Goal: Find specific page/section: Locate a particular part of the current website

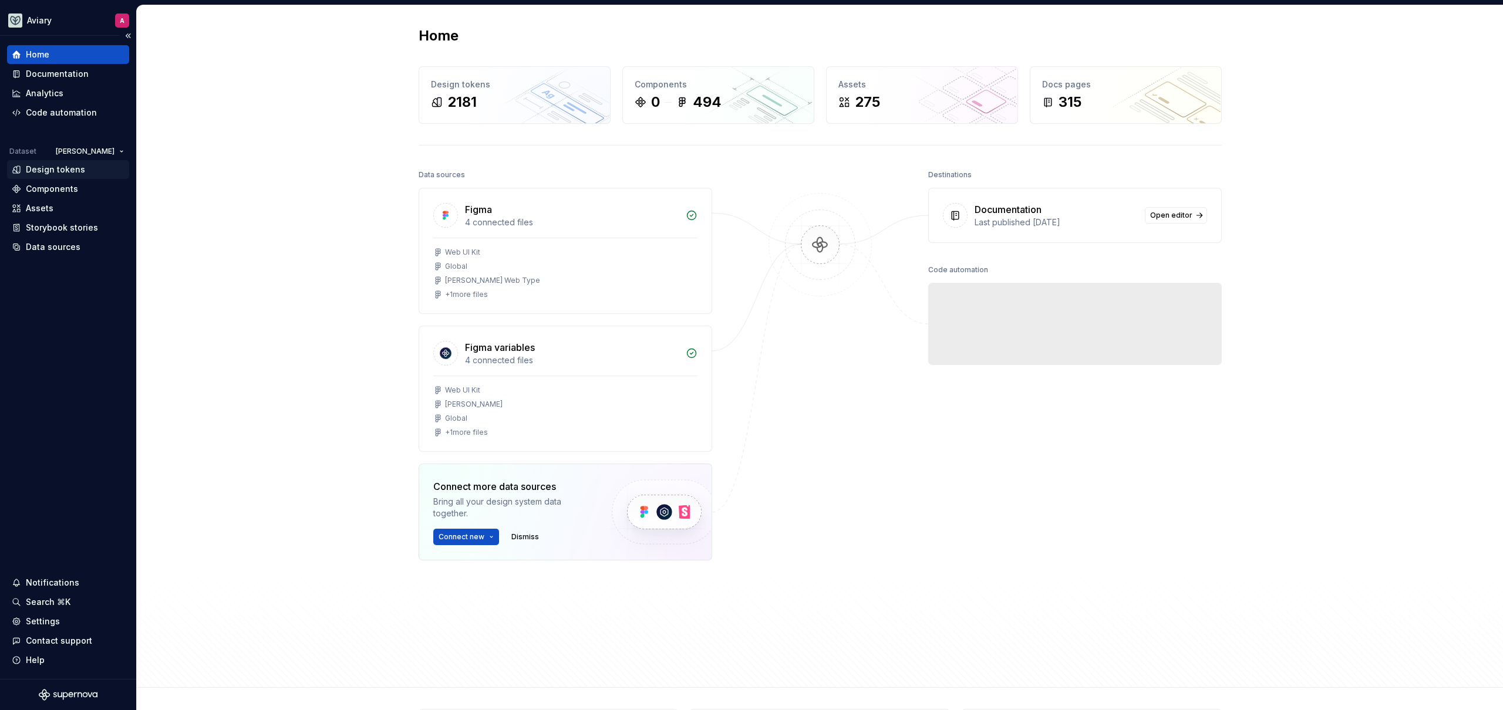
click at [103, 170] on div "Design tokens" at bounding box center [68, 170] width 113 height 12
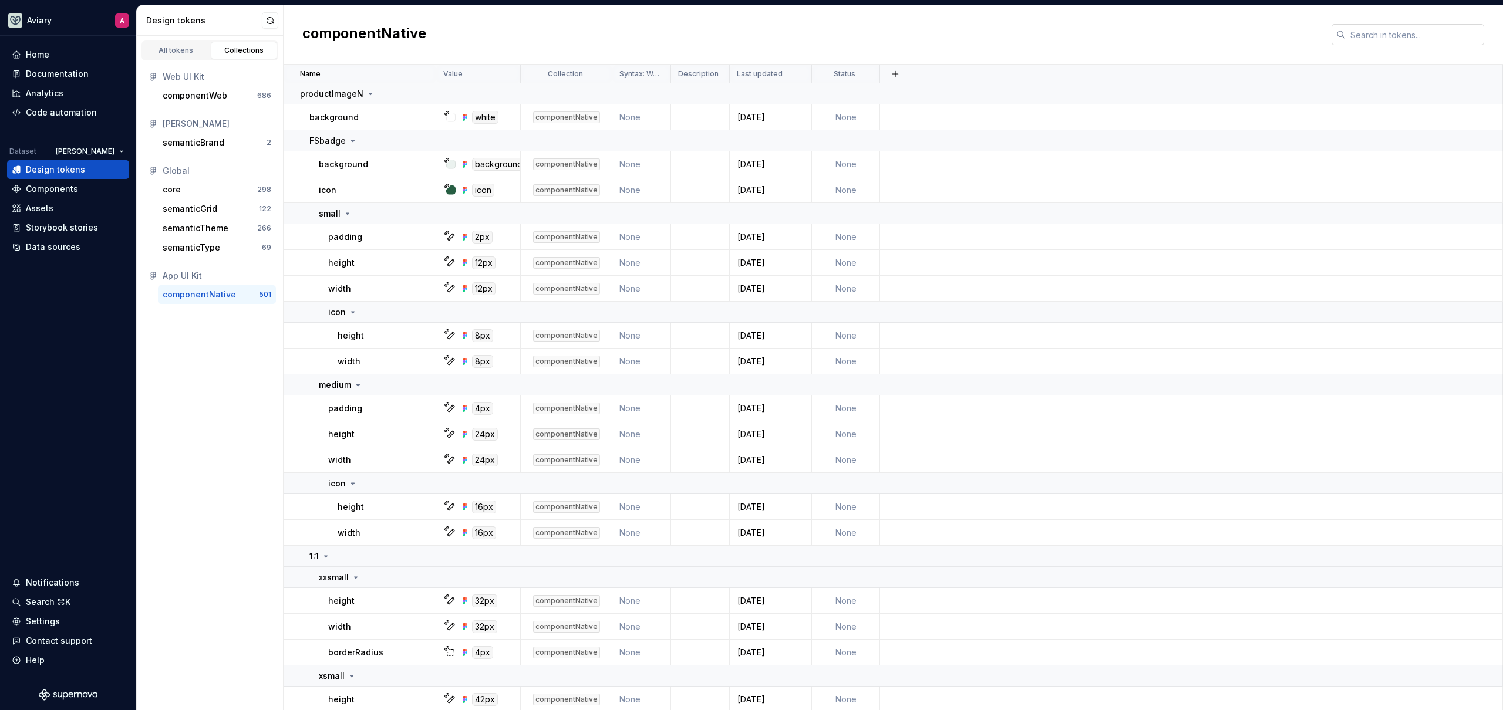
click at [1373, 30] on input "text" at bounding box center [1414, 34] width 139 height 21
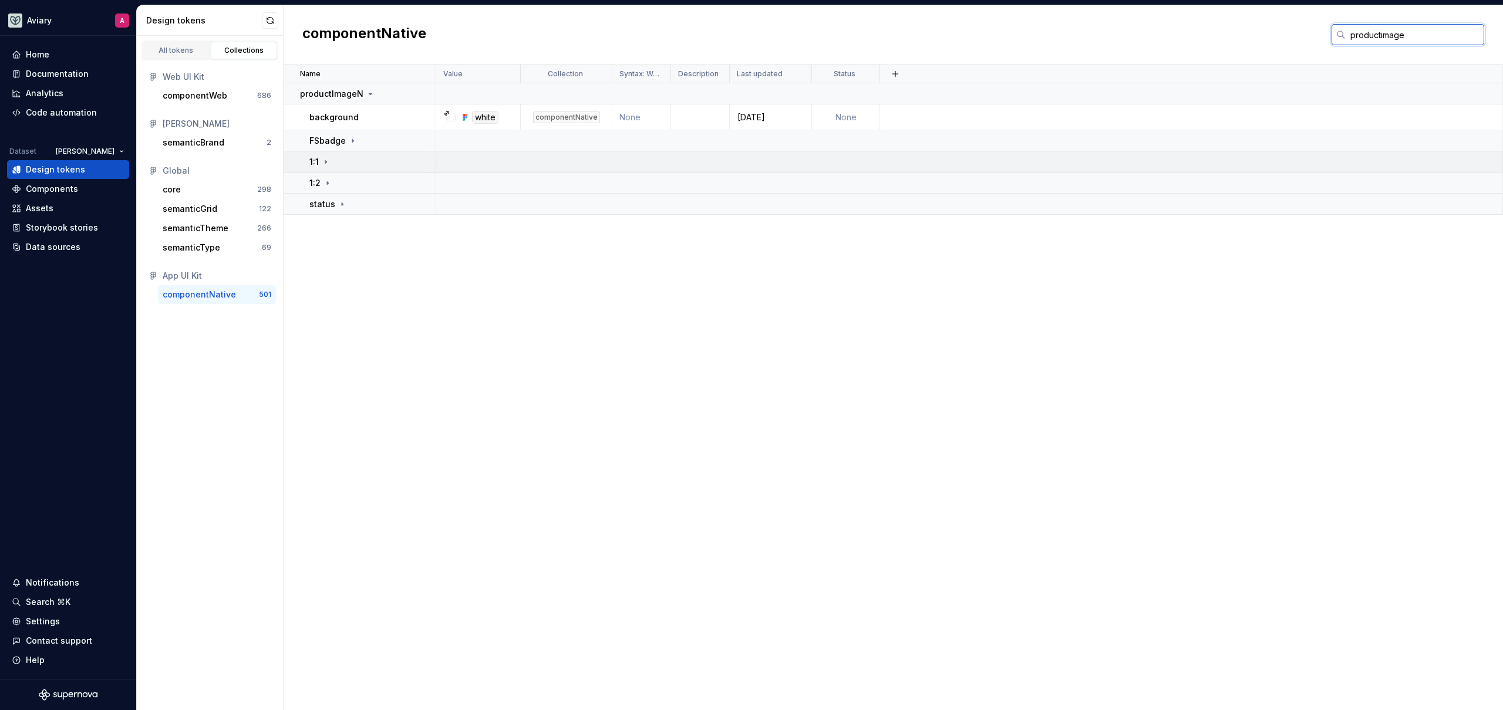
type input "productimage"
click at [313, 170] on td "1:1" at bounding box center [360, 161] width 153 height 21
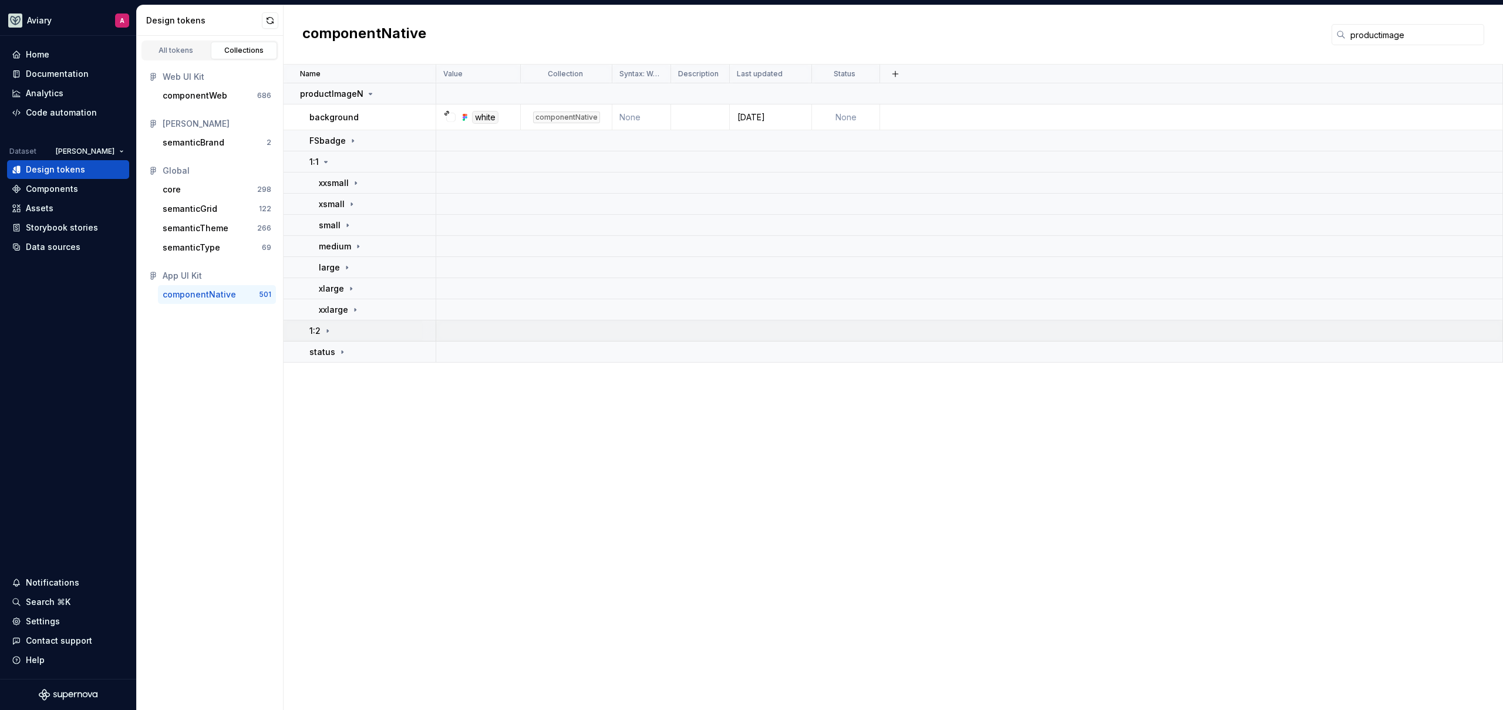
click at [330, 336] on div "1:2" at bounding box center [320, 331] width 23 height 12
click at [338, 350] on p "xxsmall" at bounding box center [334, 352] width 30 height 12
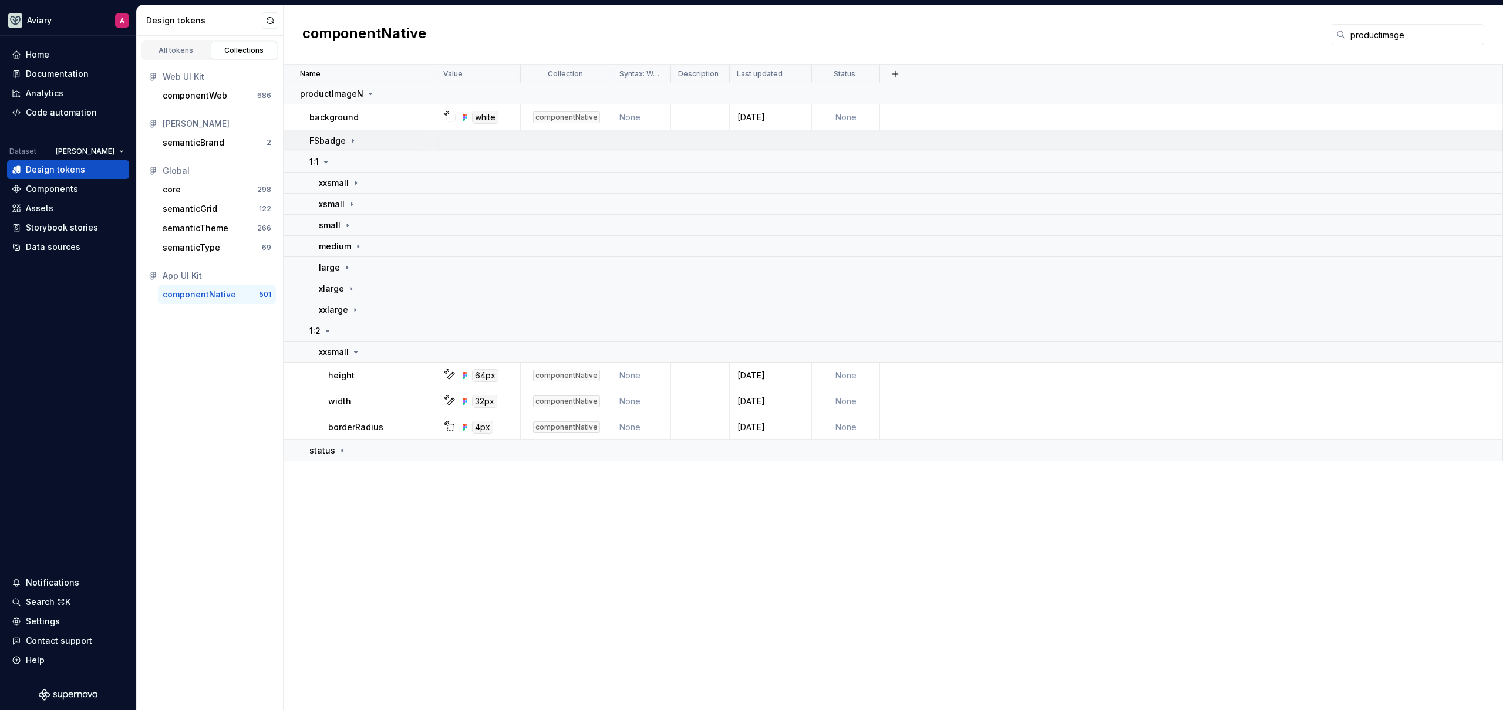
click at [353, 140] on icon at bounding box center [352, 140] width 9 height 9
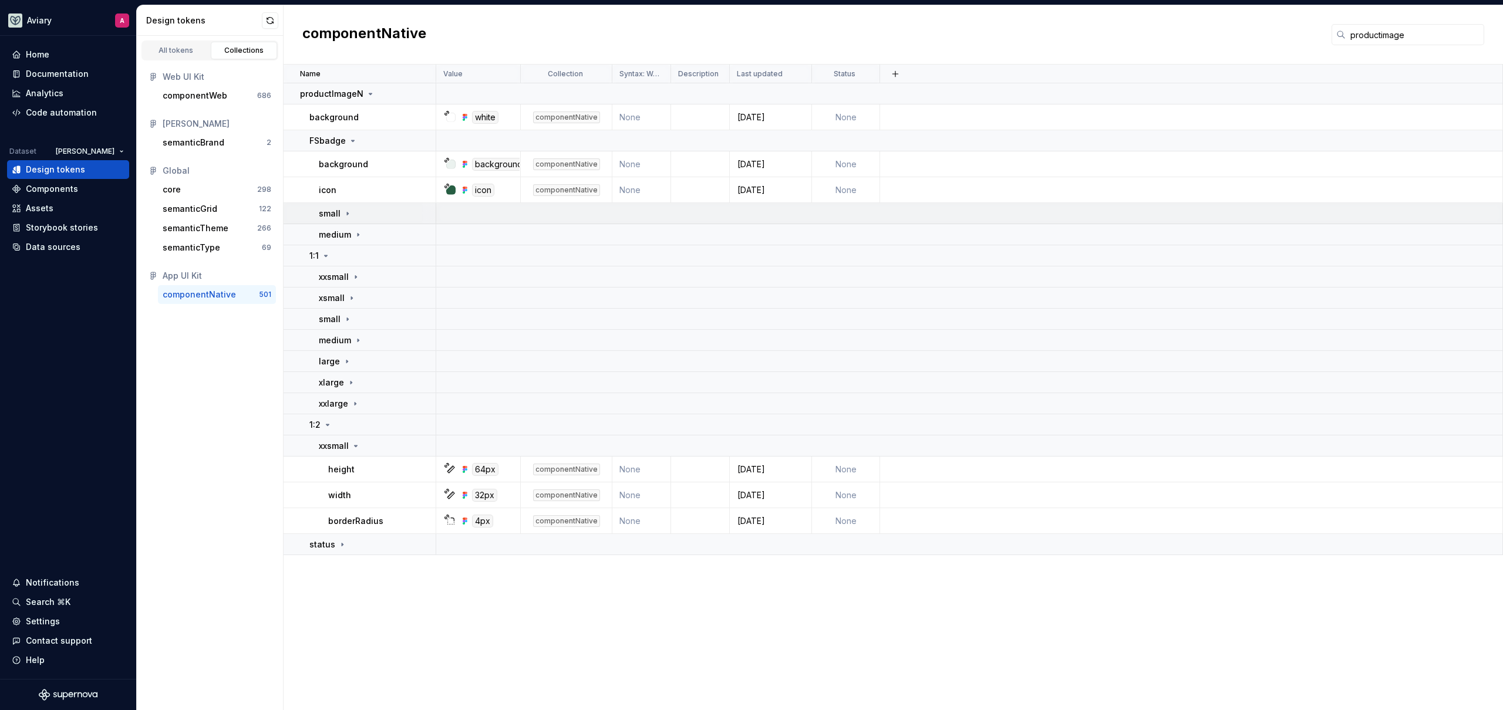
click at [347, 218] on div "small" at bounding box center [335, 214] width 33 height 12
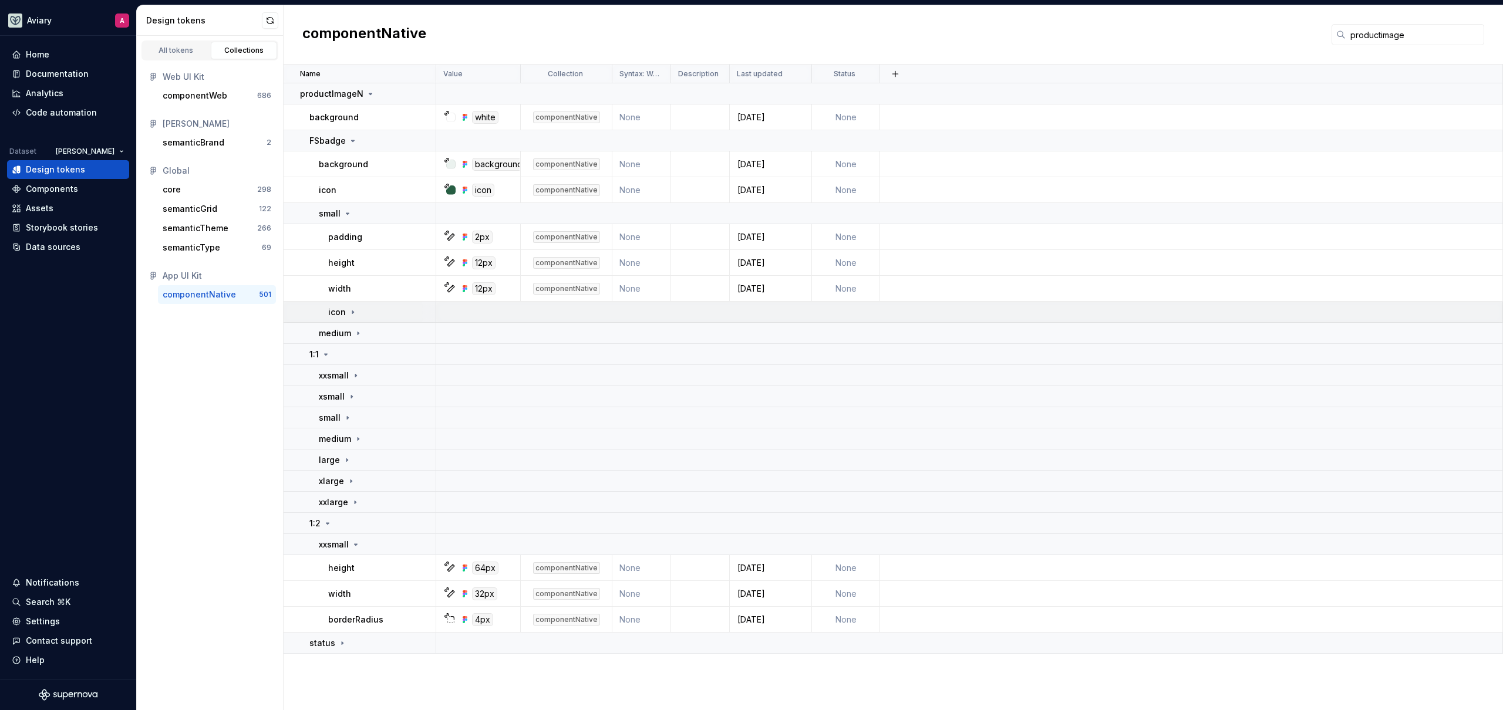
click at [360, 308] on div "icon" at bounding box center [381, 312] width 107 height 12
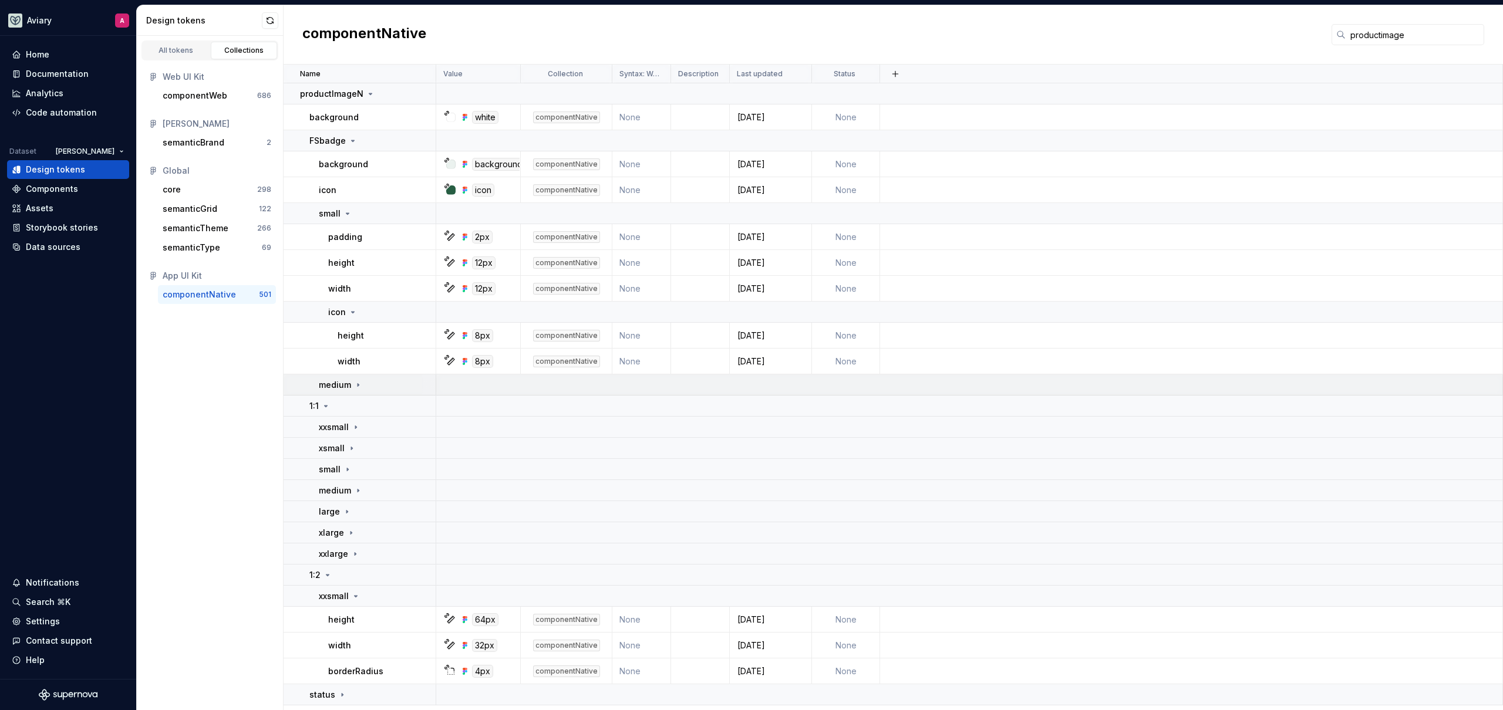
click at [353, 386] on icon at bounding box center [357, 384] width 9 height 9
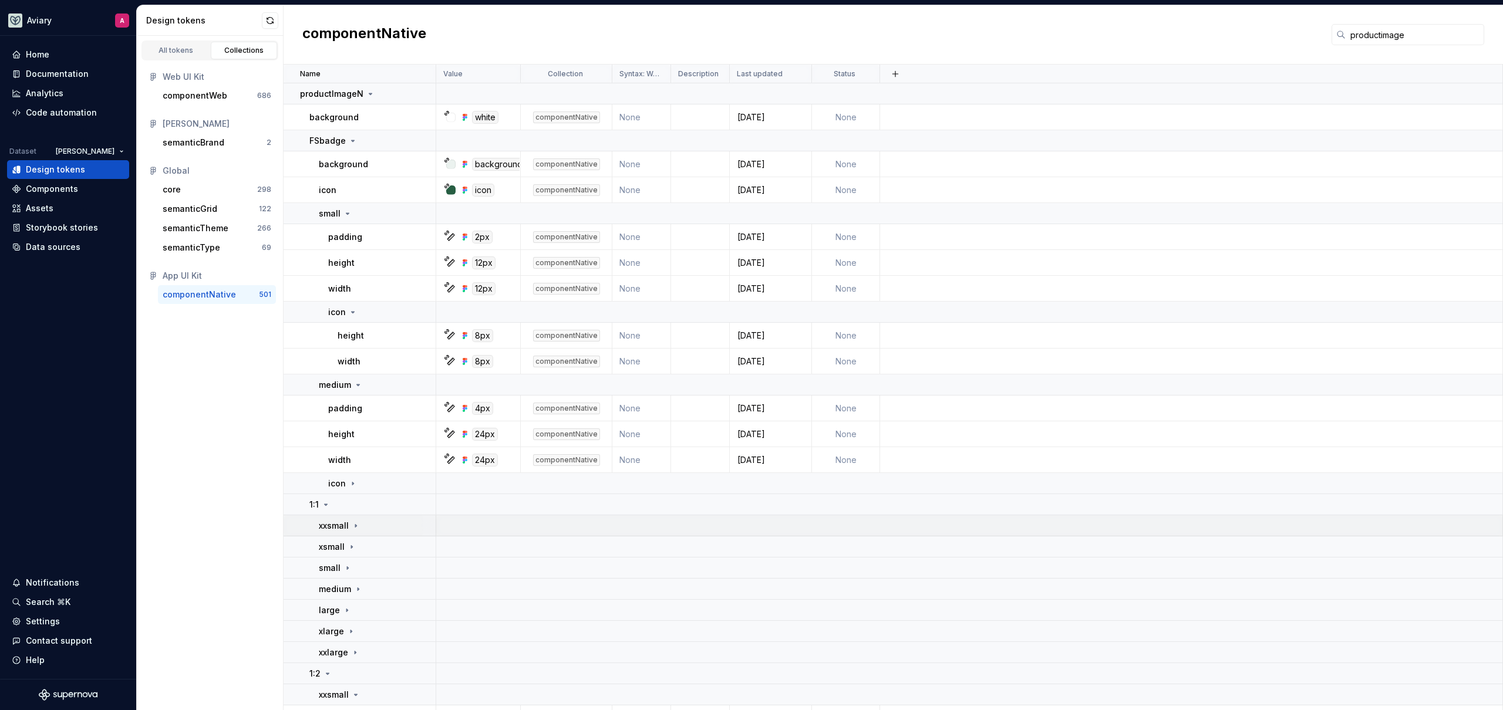
click at [351, 527] on icon at bounding box center [355, 525] width 9 height 9
click at [332, 217] on p "small" at bounding box center [330, 214] width 22 height 12
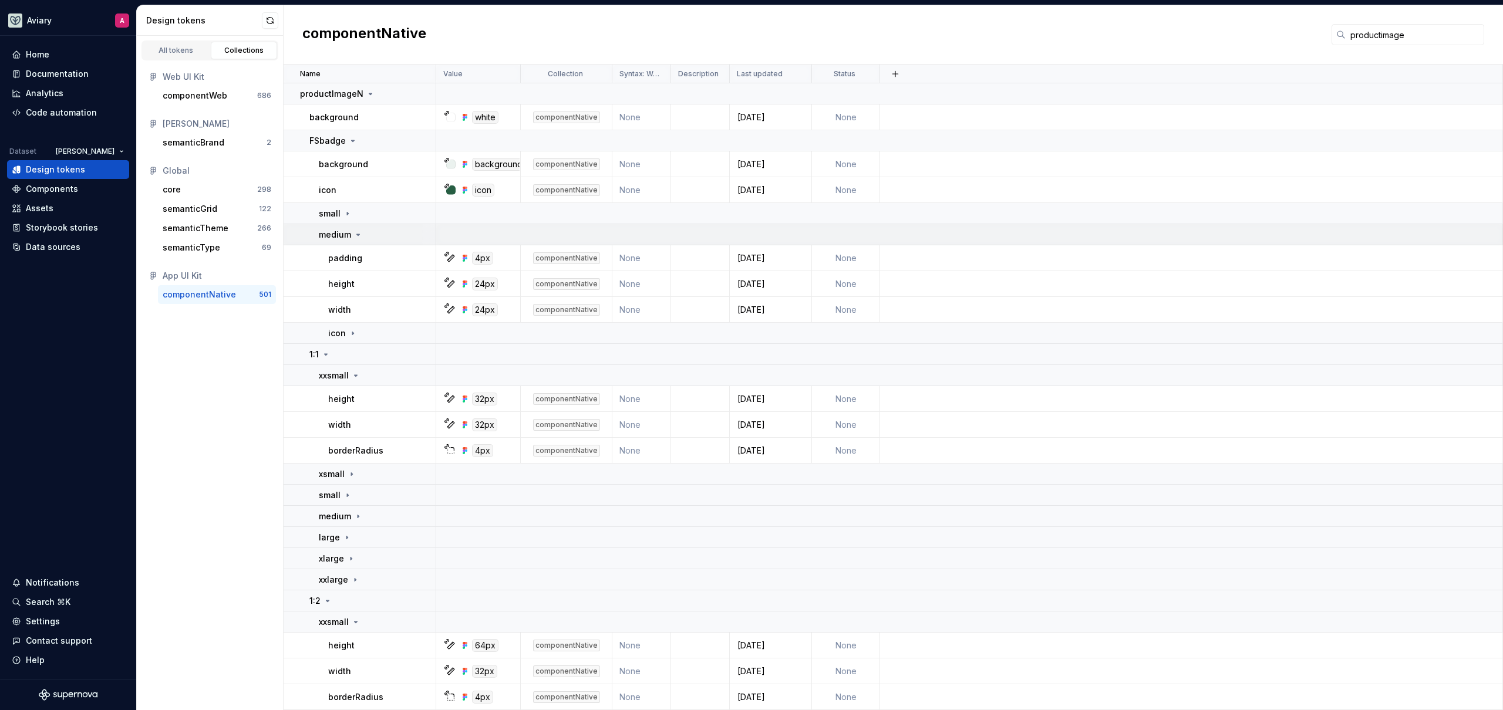
click at [336, 234] on p "medium" at bounding box center [335, 235] width 32 height 12
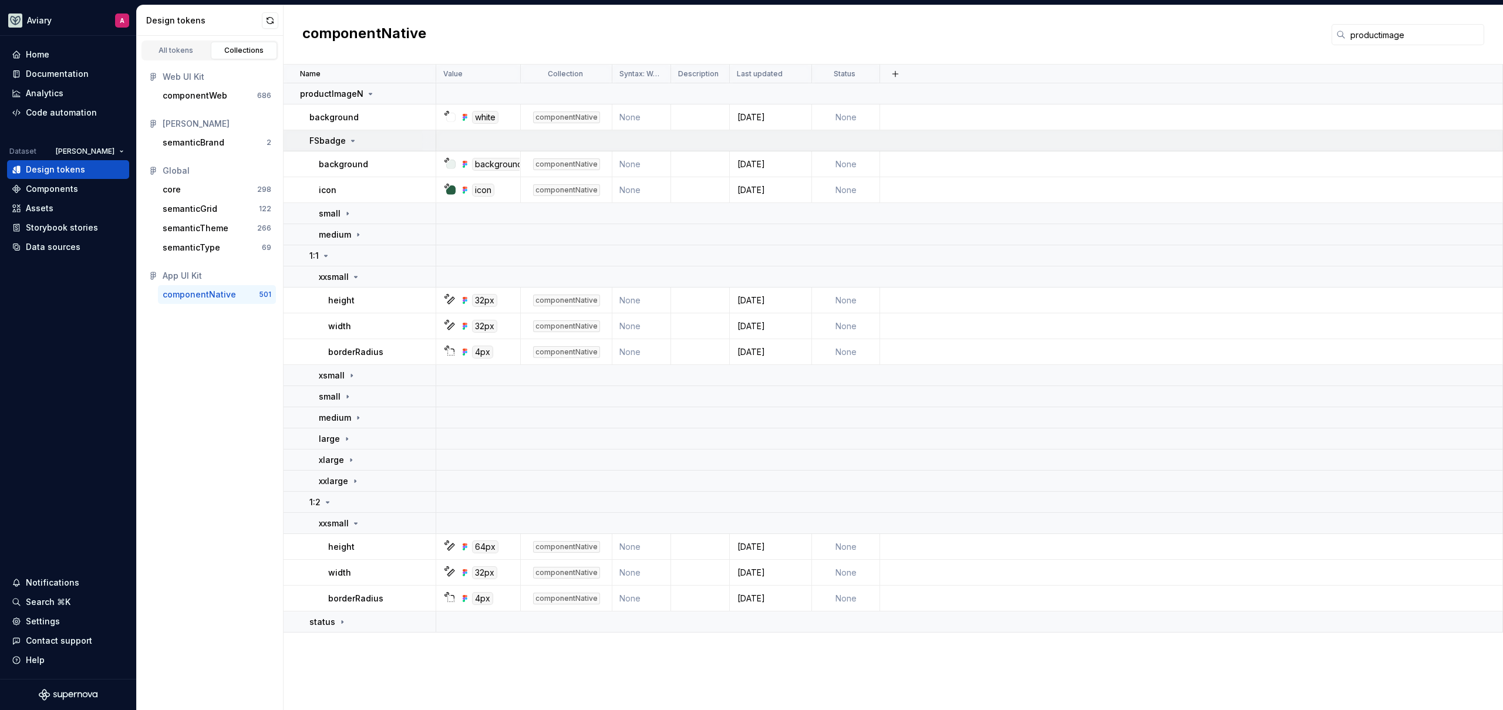
click at [343, 139] on p "FSbadge" at bounding box center [327, 141] width 36 height 12
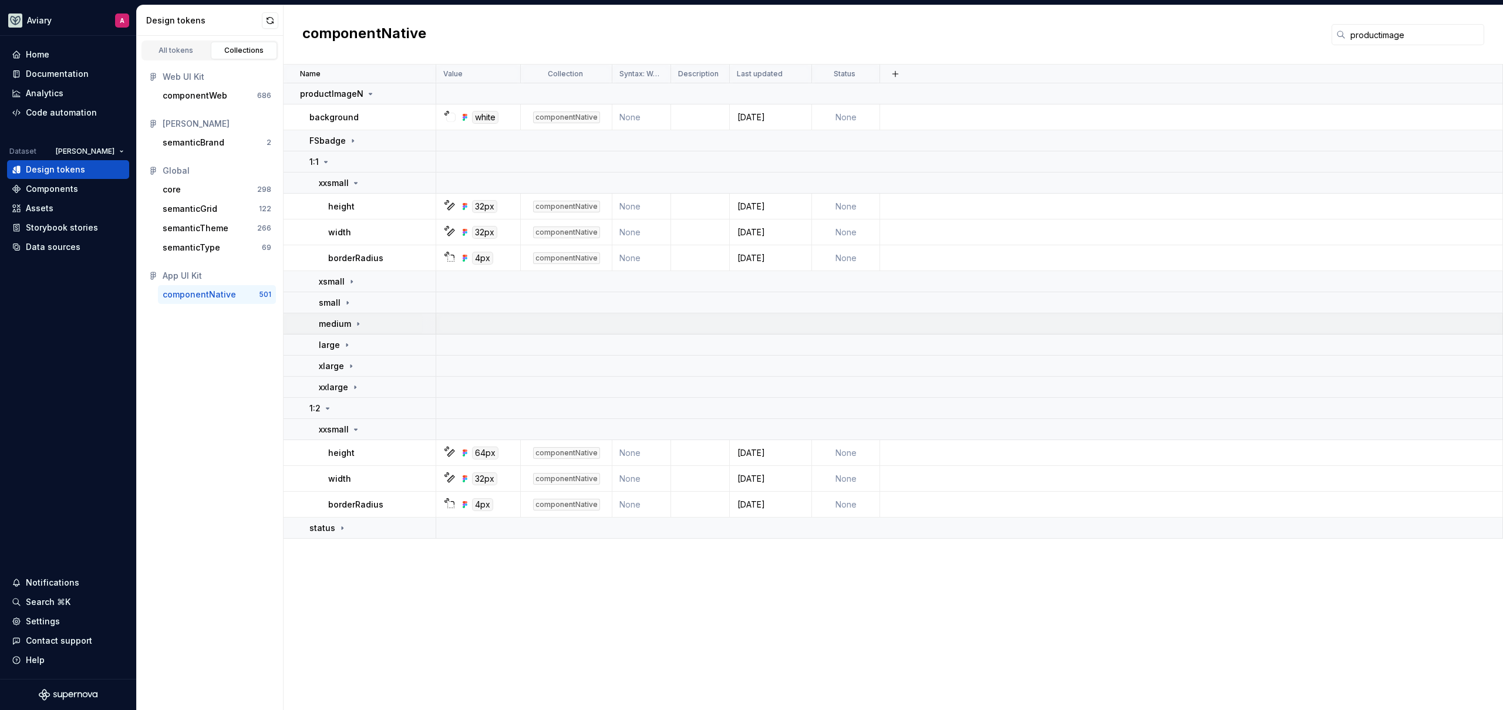
click at [349, 320] on p "medium" at bounding box center [335, 324] width 32 height 12
